Goal: Task Accomplishment & Management: Use online tool/utility

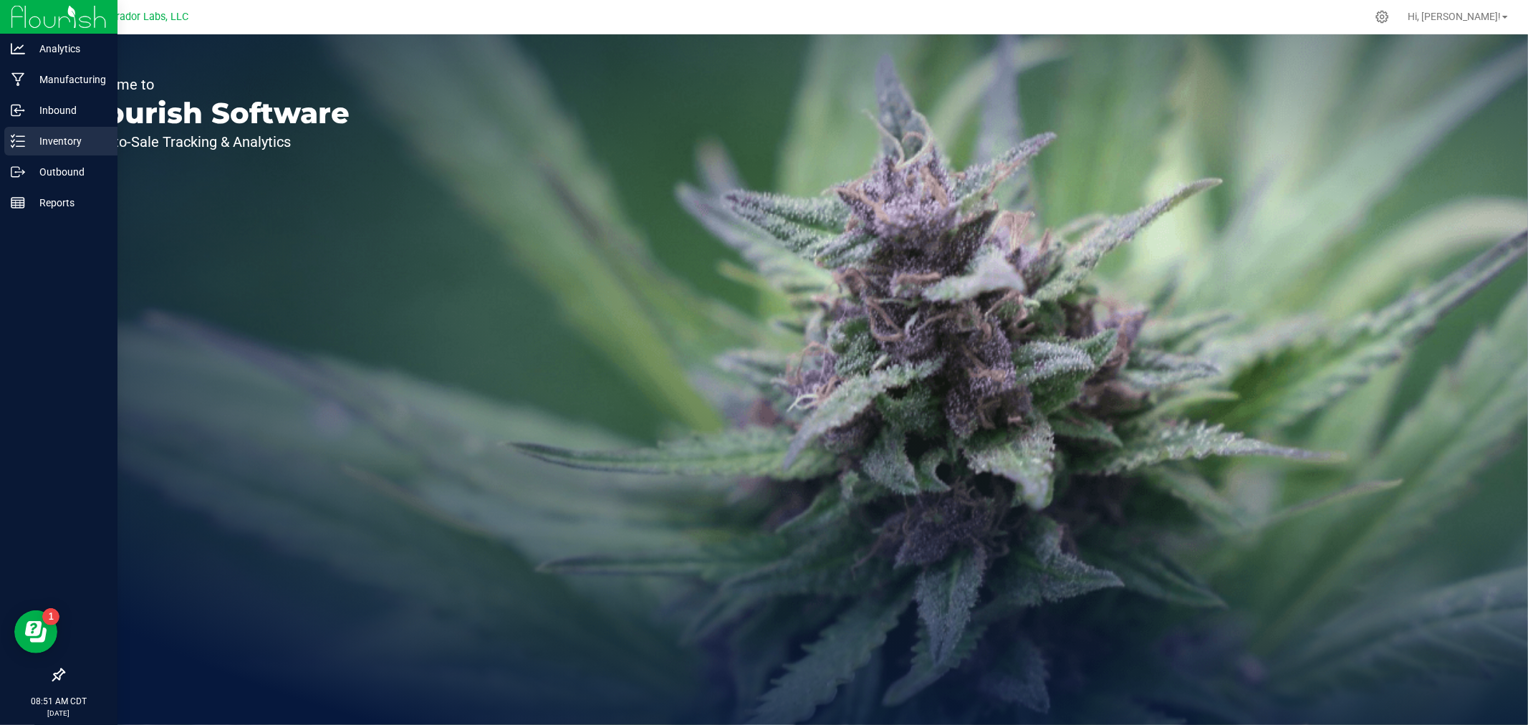
click at [34, 145] on p "Inventory" at bounding box center [68, 141] width 86 height 17
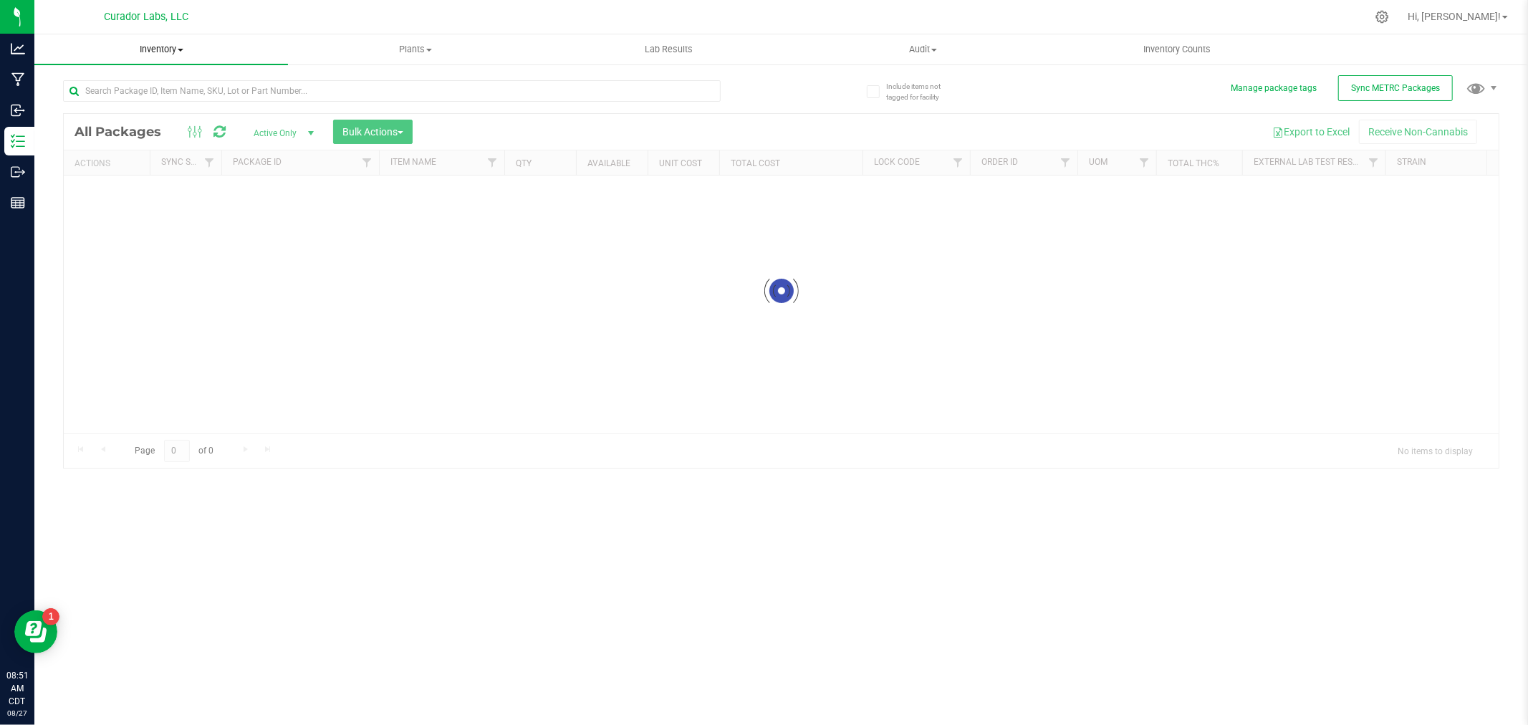
click at [170, 52] on span "Inventory" at bounding box center [161, 49] width 254 height 13
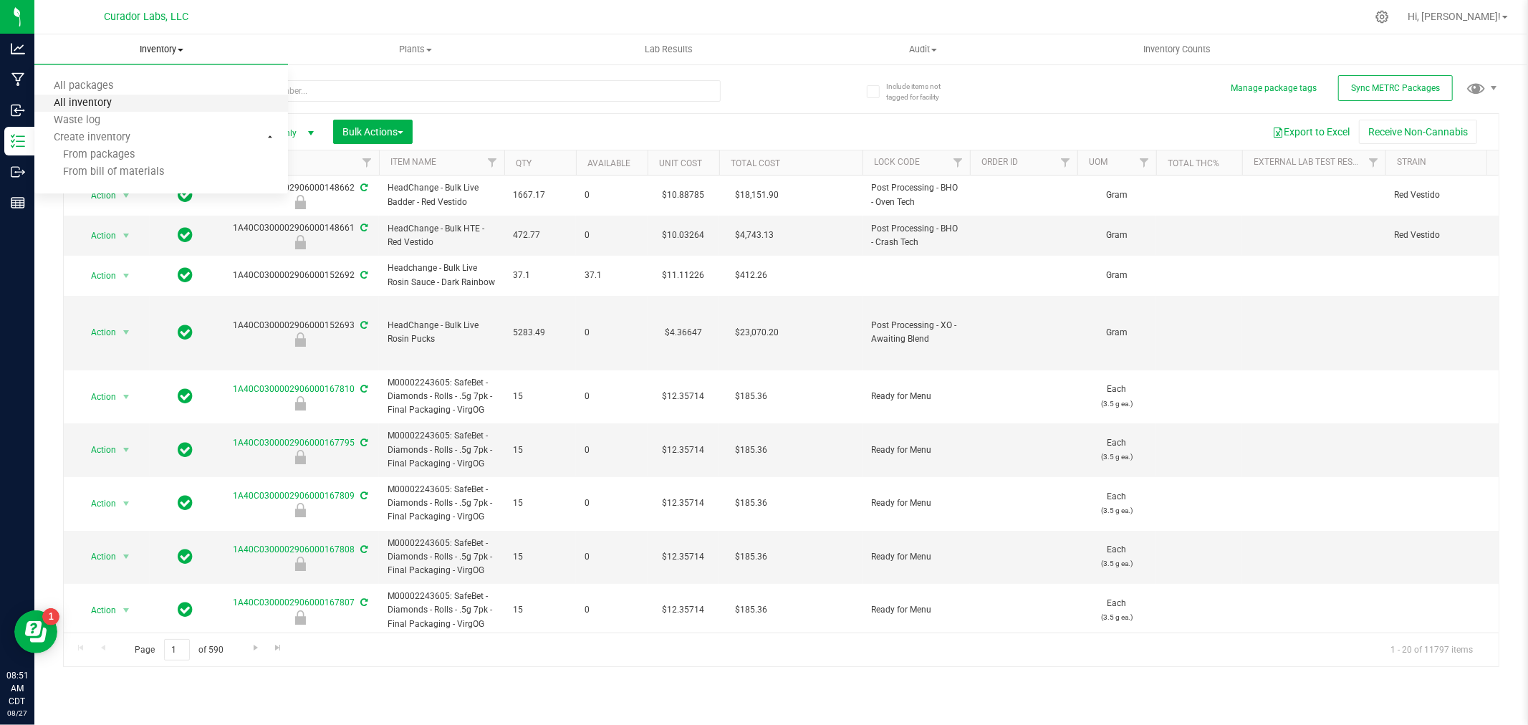
click at [106, 99] on span "All inventory" at bounding box center [82, 103] width 97 height 12
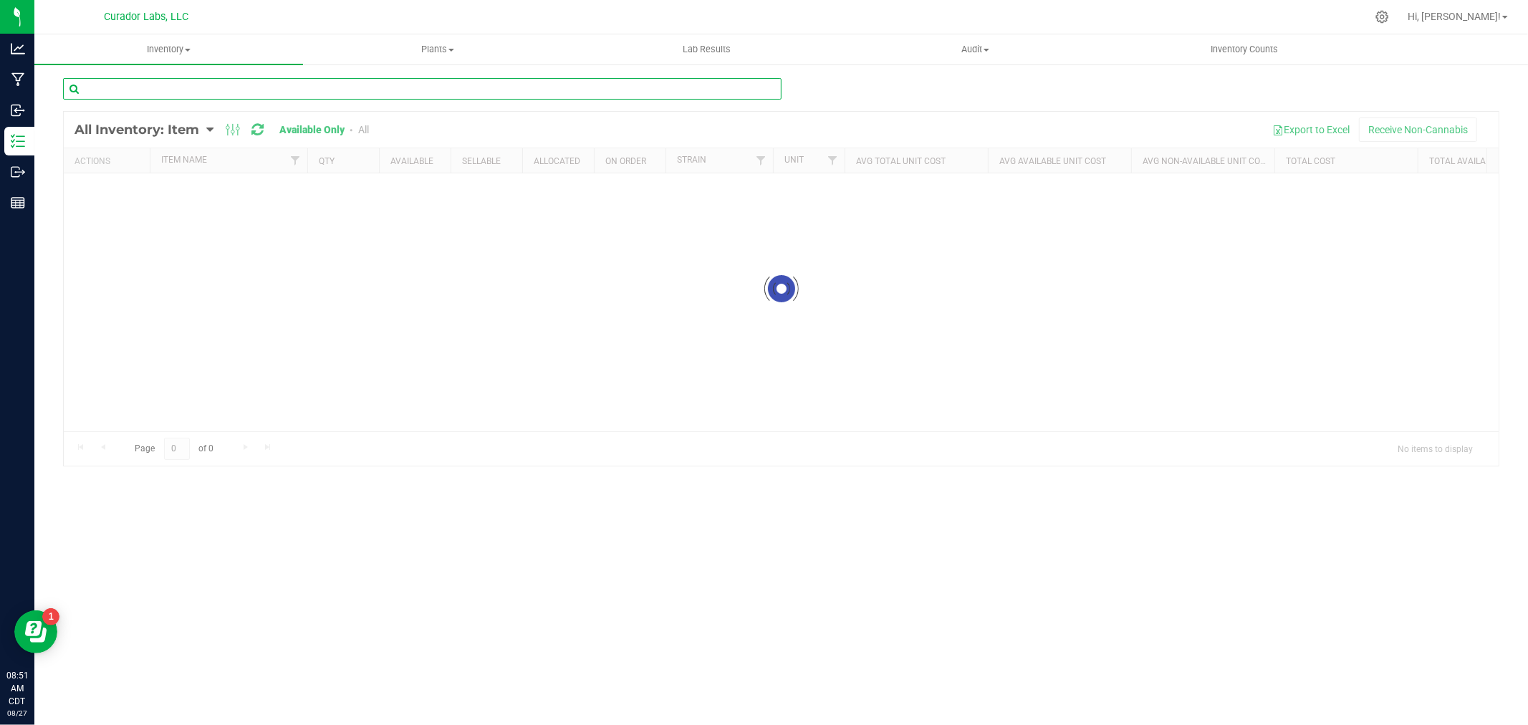
click at [115, 89] on input "text" at bounding box center [422, 88] width 719 height 21
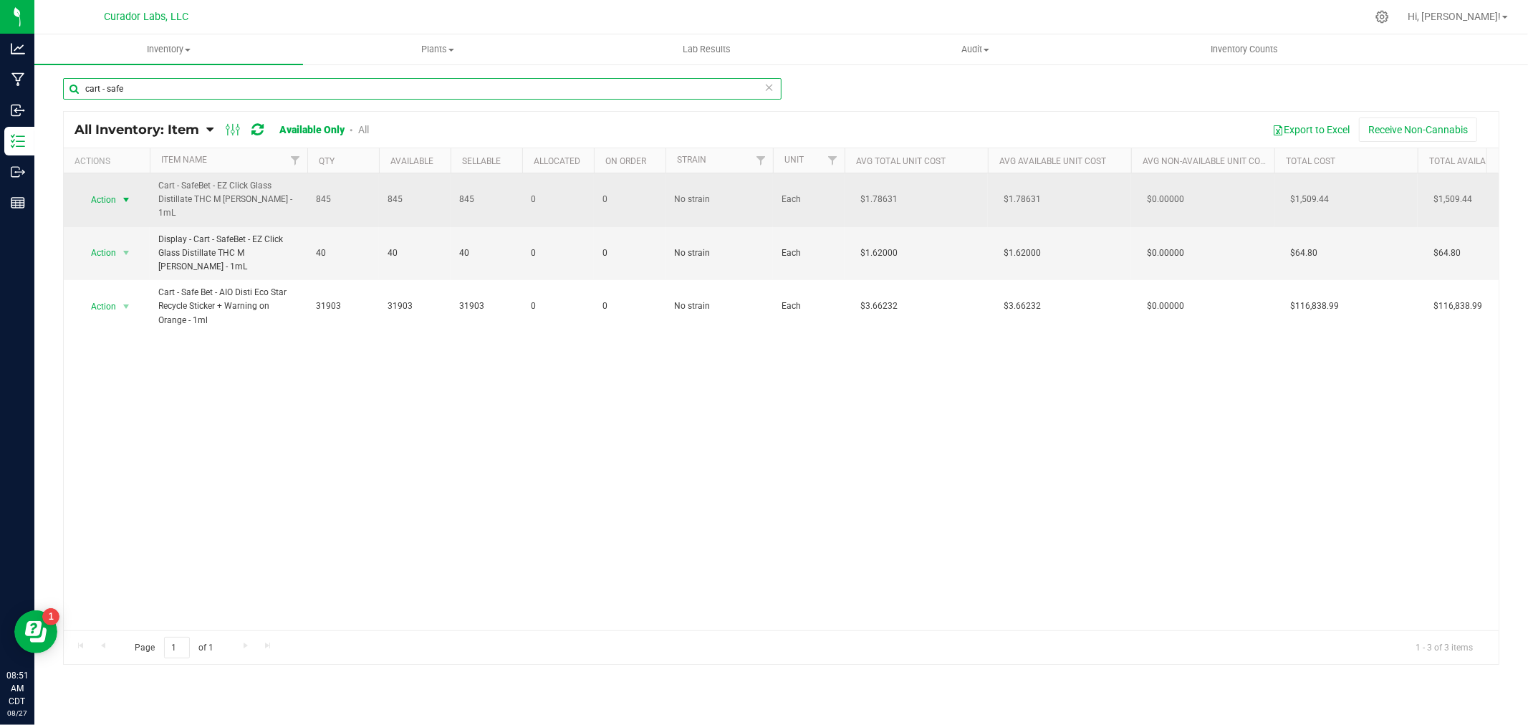
type input "cart - safe"
click at [120, 196] on span "select" at bounding box center [125, 199] width 11 height 11
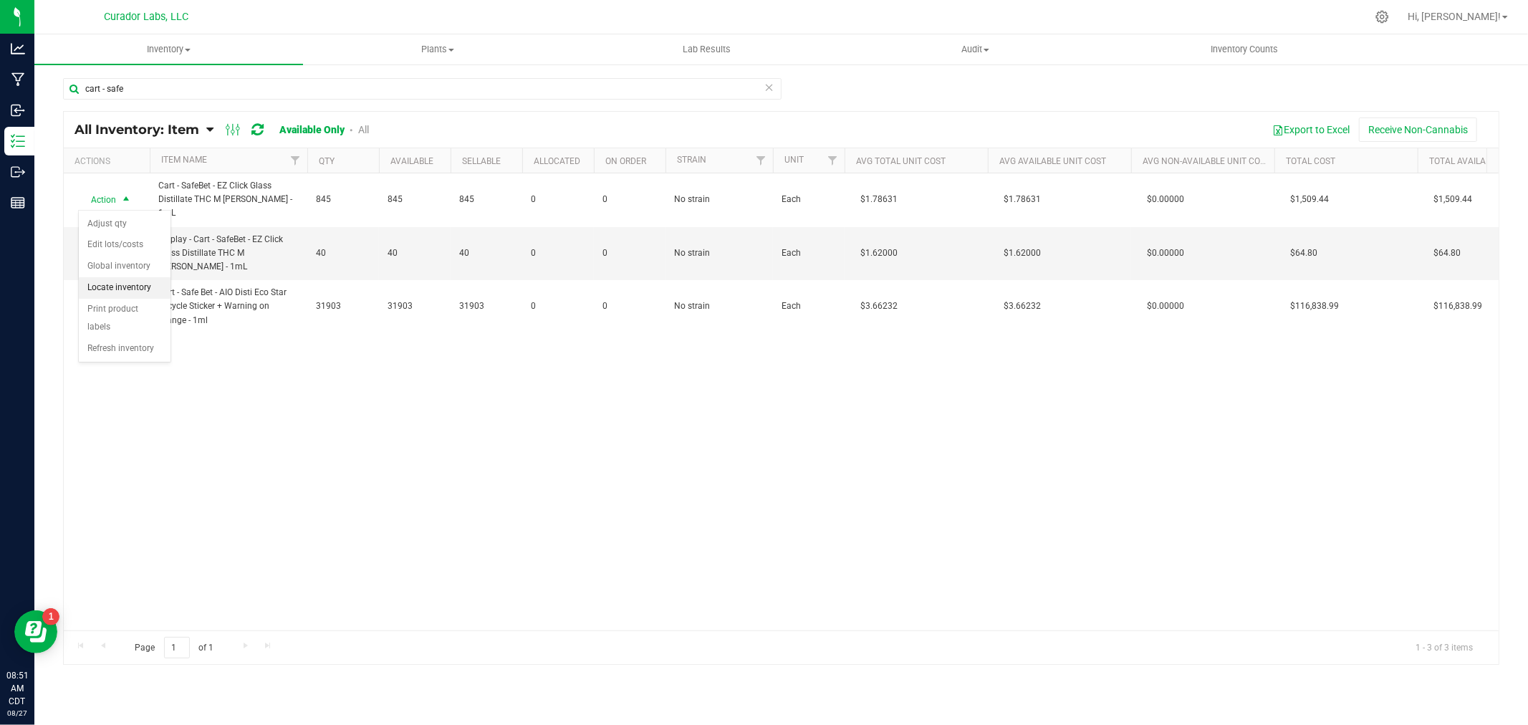
click at [133, 289] on li "Locate inventory" at bounding box center [125, 287] width 92 height 21
